Goal: Use online tool/utility: Utilize a website feature to perform a specific function

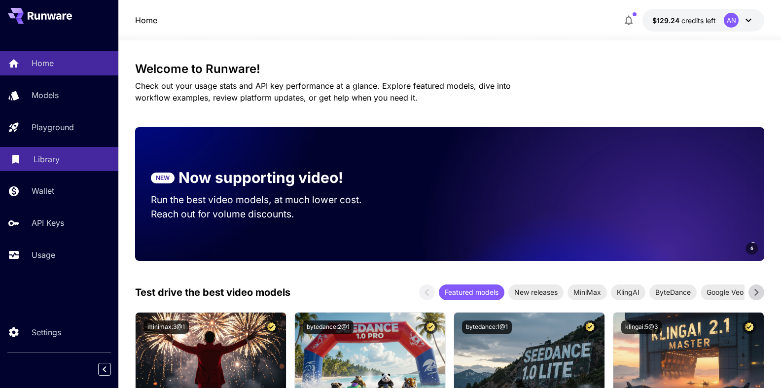
click at [43, 159] on p "Library" at bounding box center [47, 159] width 26 height 12
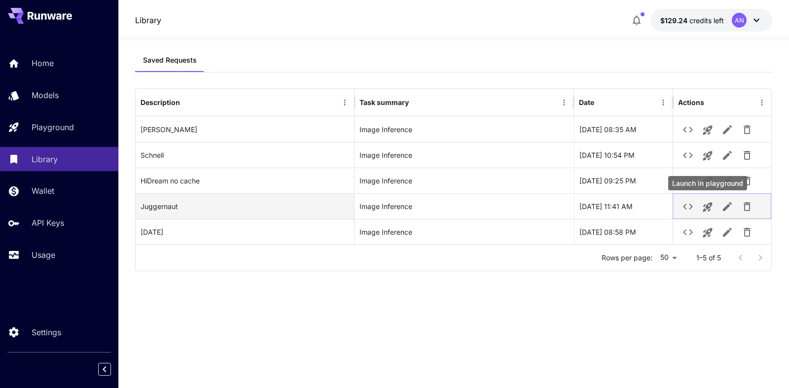
click at [707, 209] on icon "Launch in playground" at bounding box center [707, 207] width 9 height 9
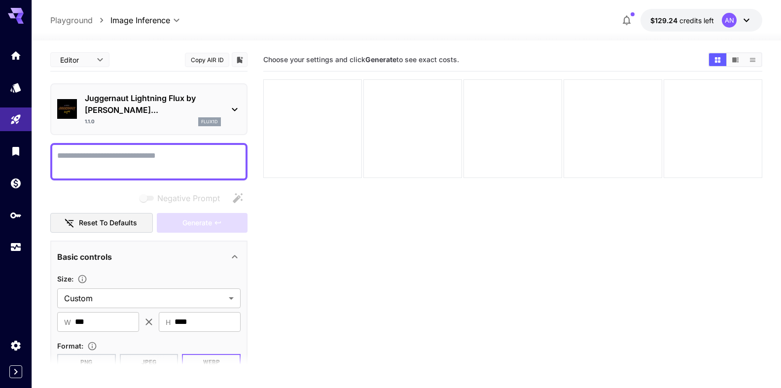
click at [82, 158] on textarea "Negative Prompt" at bounding box center [149, 162] width 184 height 24
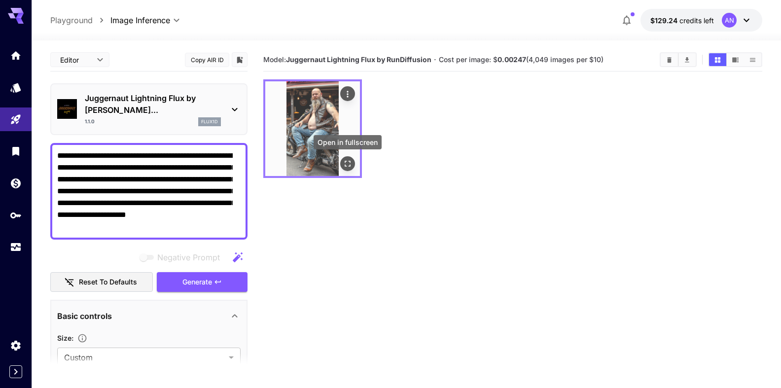
type textarea "**********"
click at [349, 163] on icon "Open in fullscreen" at bounding box center [348, 164] width 10 height 10
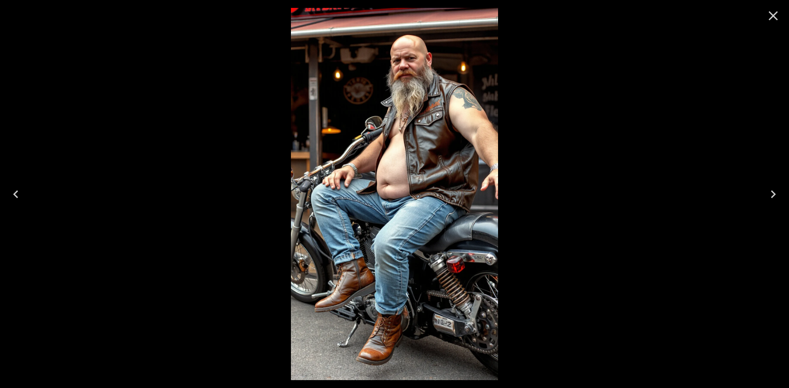
click at [773, 17] on icon "Close" at bounding box center [774, 16] width 16 height 16
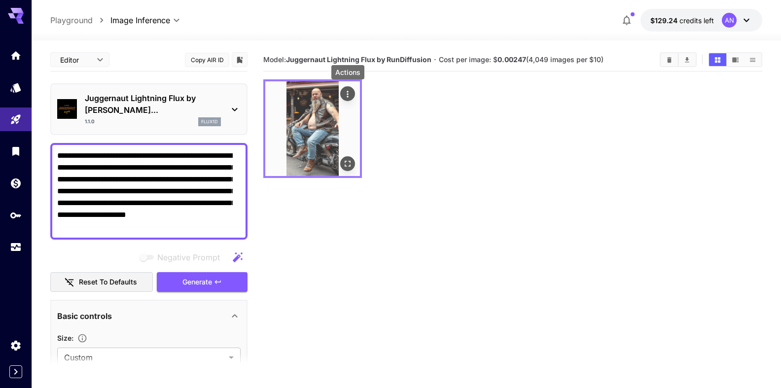
click at [352, 94] on icon "Actions" at bounding box center [348, 94] width 10 height 10
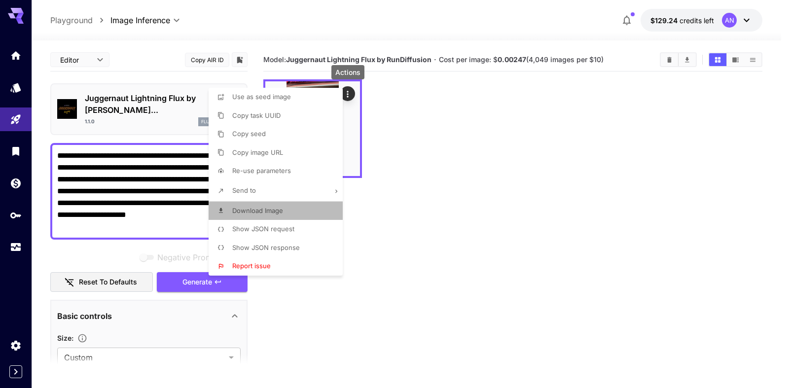
click at [260, 213] on span "Download Image" at bounding box center [257, 211] width 51 height 8
click at [431, 130] on div at bounding box center [394, 194] width 789 height 388
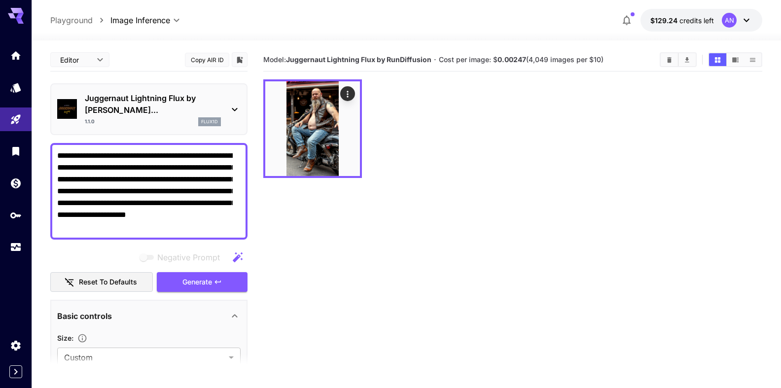
click at [152, 101] on p "Juggernaut Lightning Flux by [PERSON_NAME]..." at bounding box center [153, 104] width 136 height 24
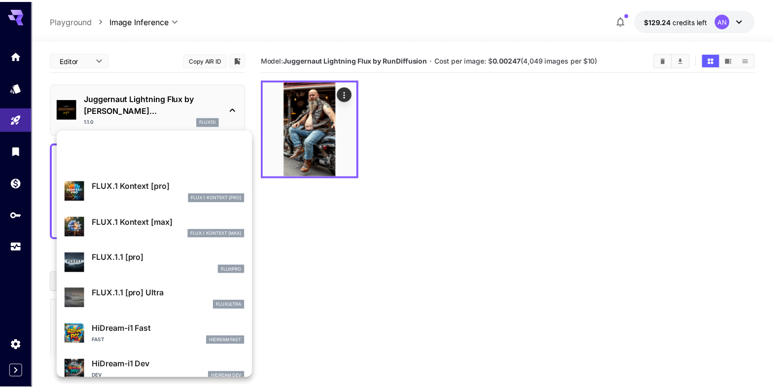
scroll to position [690, 0]
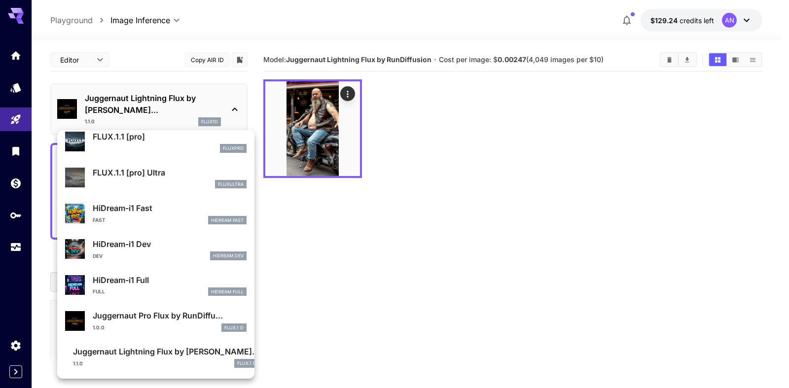
click at [144, 313] on p "Juggernaut Pro Flux by RunDiffu..." at bounding box center [170, 316] width 154 height 12
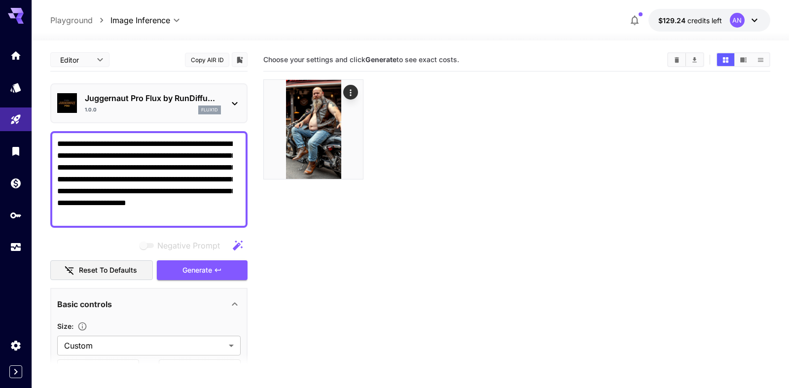
type input "**"
type input "*"
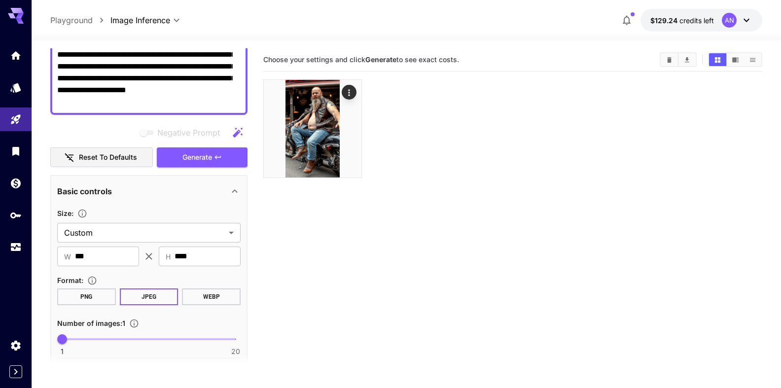
scroll to position [225, 0]
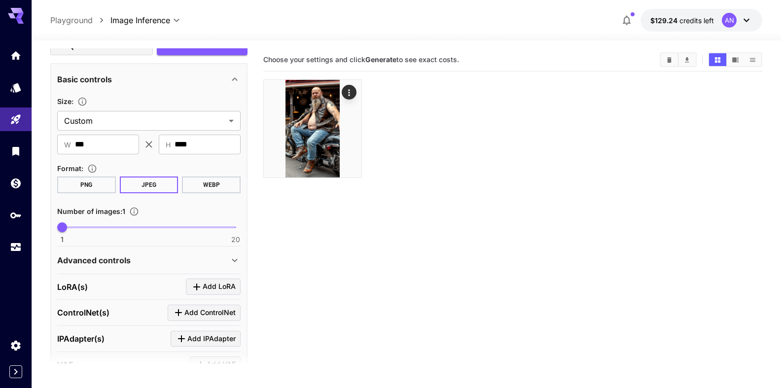
click at [204, 192] on button "WEBP" at bounding box center [211, 185] width 59 height 17
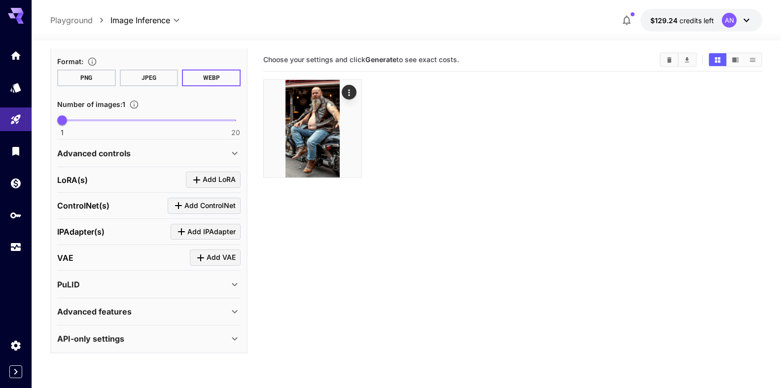
scroll to position [343, 0]
click at [127, 311] on p "Advanced features" at bounding box center [94, 312] width 74 height 12
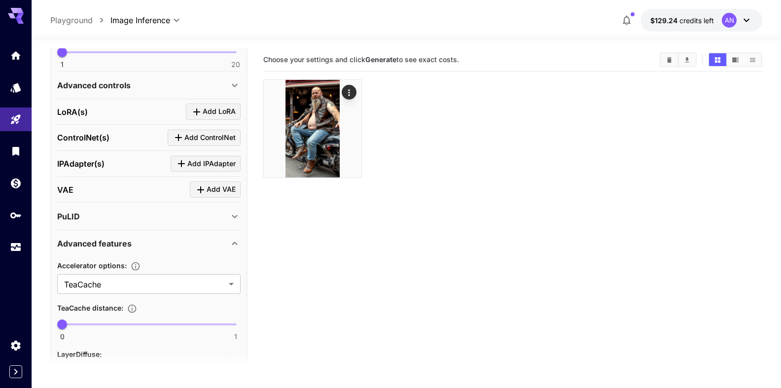
scroll to position [456, 0]
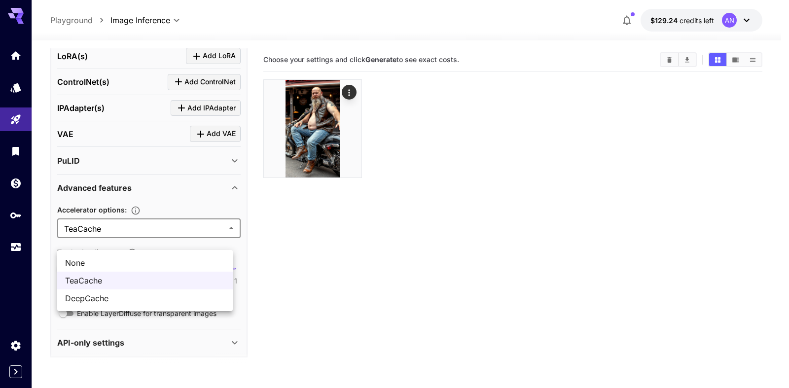
click at [95, 244] on body "**********" at bounding box center [394, 233] width 789 height 466
click at [81, 264] on span "None" at bounding box center [145, 263] width 160 height 12
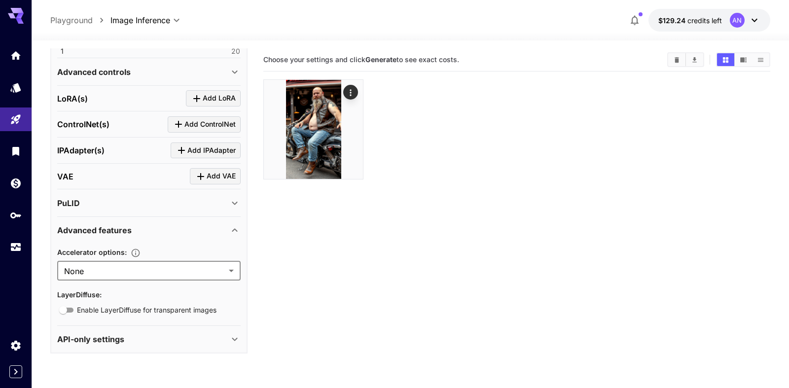
type input "****"
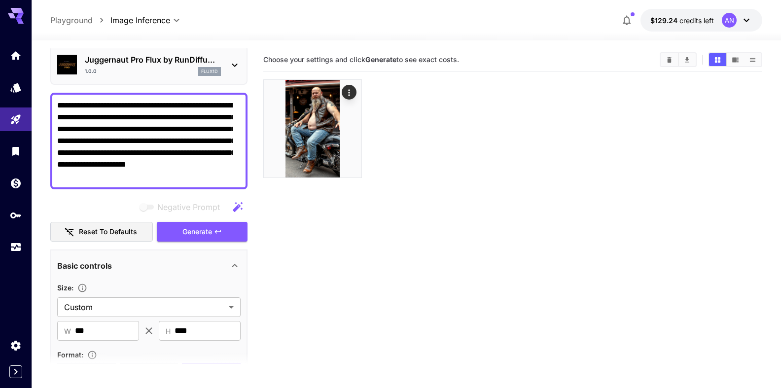
scroll to position [32, 0]
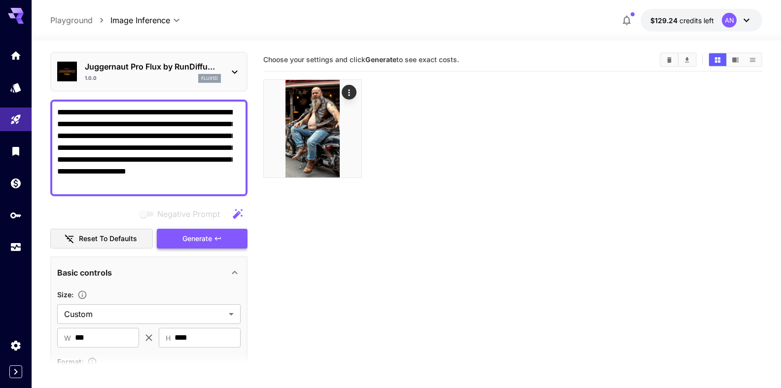
click at [198, 245] on span "Generate" at bounding box center [198, 239] width 30 height 12
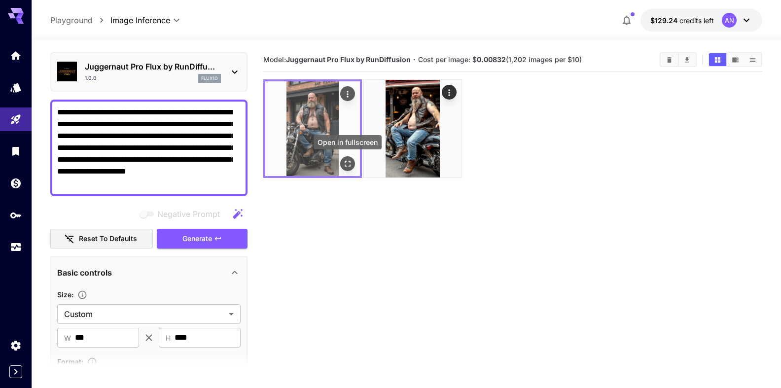
click at [349, 160] on icon "Open in fullscreen" at bounding box center [348, 164] width 10 height 10
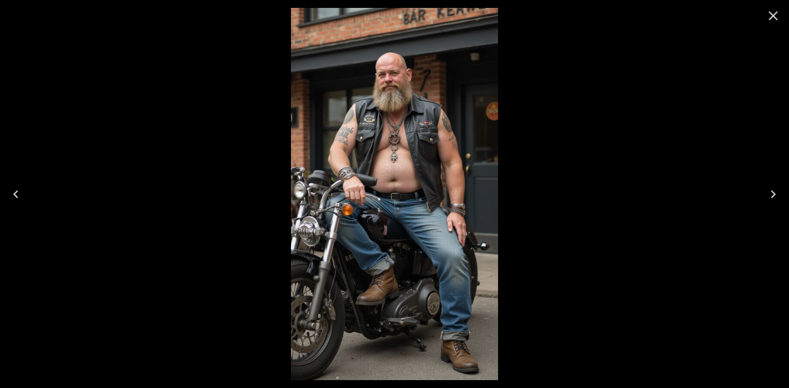
click at [774, 20] on icon "Close" at bounding box center [774, 16] width 16 height 16
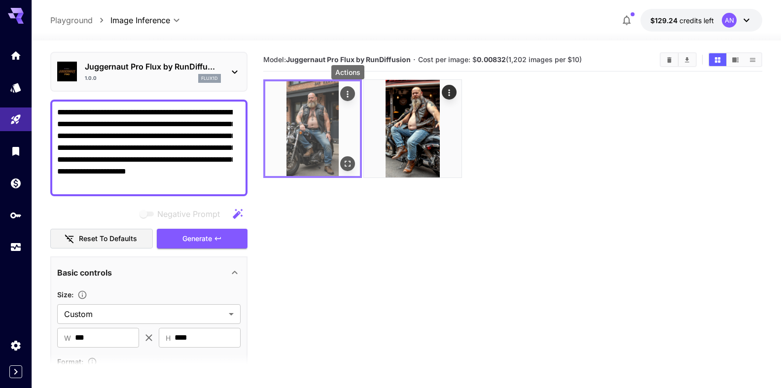
click at [348, 94] on icon "Actions" at bounding box center [347, 94] width 1 height 6
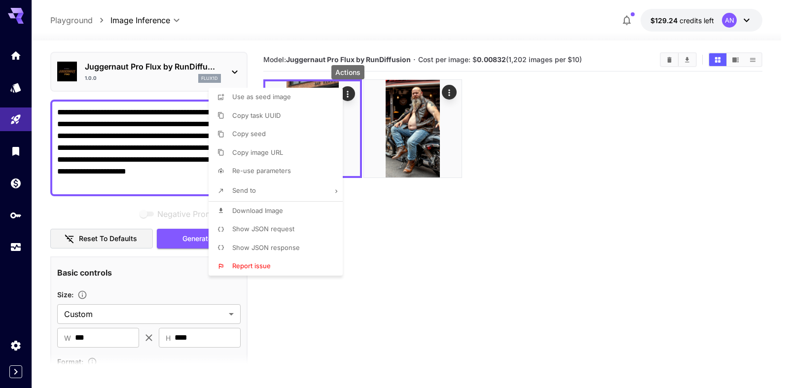
click at [269, 210] on span "Download Image" at bounding box center [257, 211] width 51 height 8
click at [613, 152] on div at bounding box center [394, 194] width 789 height 388
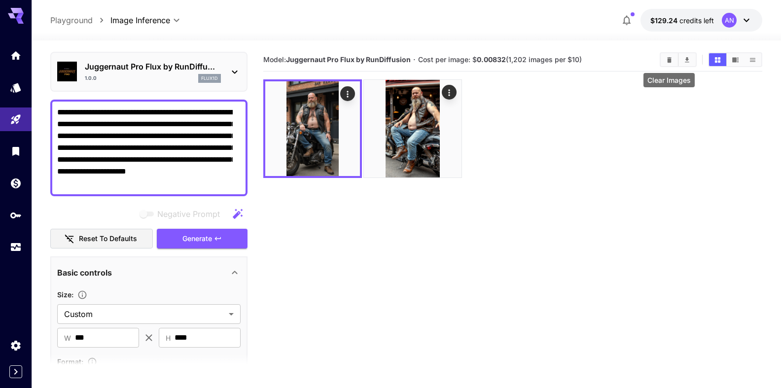
click at [665, 63] on button "Clear Images" at bounding box center [669, 59] width 17 height 13
